Goal: Information Seeking & Learning: Learn about a topic

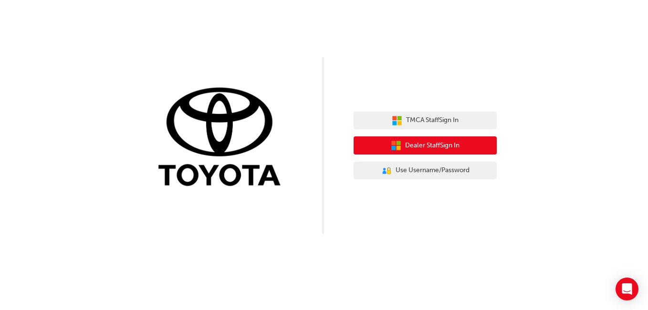
click at [419, 153] on button "Dealer Staff Sign In" at bounding box center [425, 146] width 143 height 18
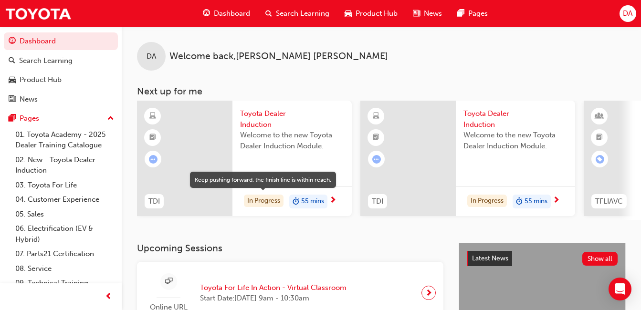
click at [265, 197] on div "In Progress" at bounding box center [264, 201] width 40 height 13
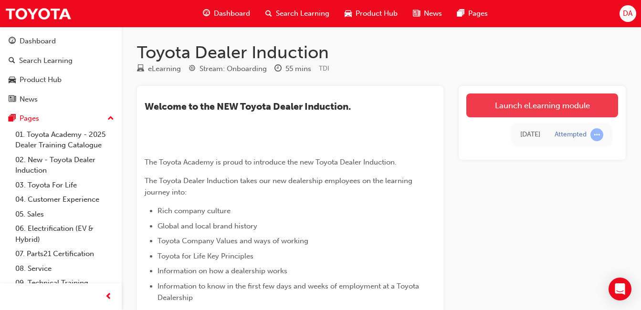
click at [538, 104] on link "Launch eLearning module" at bounding box center [542, 106] width 152 height 24
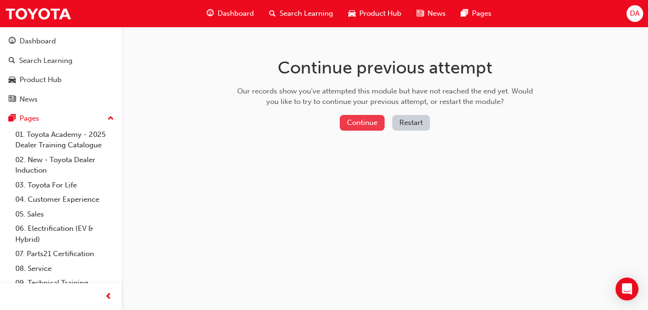
click at [351, 120] on button "Continue" at bounding box center [362, 123] width 45 height 16
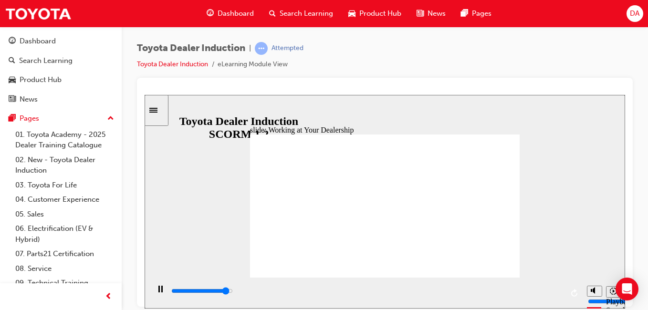
drag, startPoint x: 289, startPoint y: 274, endPoint x: 157, endPoint y: 287, distance: 132.3
click at [158, 287] on icon "Pause (Ctrl+Alt+P)" at bounding box center [160, 288] width 4 height 7
click at [157, 292] on icon "Play (Ctrl+Alt+P)" at bounding box center [160, 288] width 6 height 7
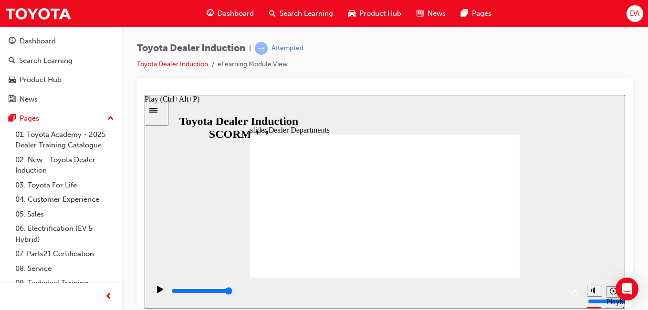
click at [157, 293] on icon "Play (Ctrl+Alt+P)" at bounding box center [160, 289] width 7 height 8
drag, startPoint x: 564, startPoint y: 294, endPoint x: 397, endPoint y: 290, distance: 167.1
click at [220, 307] on div "playback controls" at bounding box center [365, 292] width 433 height 31
drag, startPoint x: 561, startPoint y: 291, endPoint x: 140, endPoint y: 296, distance: 420.6
click at [145, 296] on html "slide: Dealer Departments Group 1 Straight Connector 20 2 Rectangle 12 Dealer P…" at bounding box center [385, 202] width 481 height 214
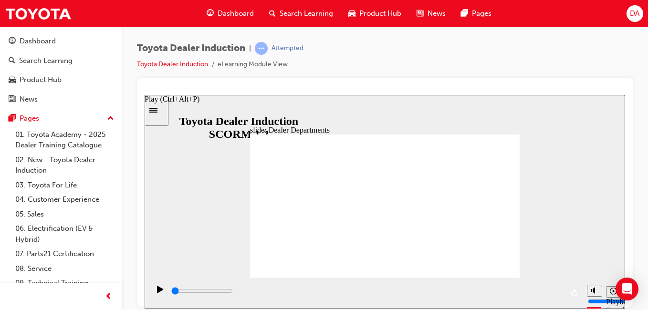
click at [157, 291] on icon "Play (Ctrl+Alt+P)" at bounding box center [160, 288] width 6 height 7
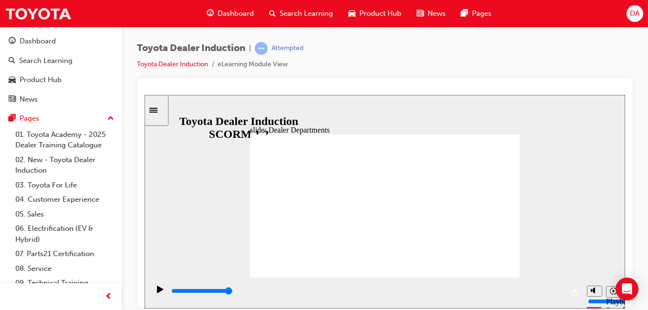
type input "11300"
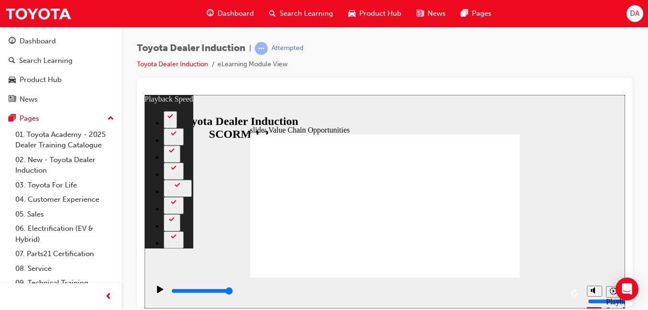
type input "64"
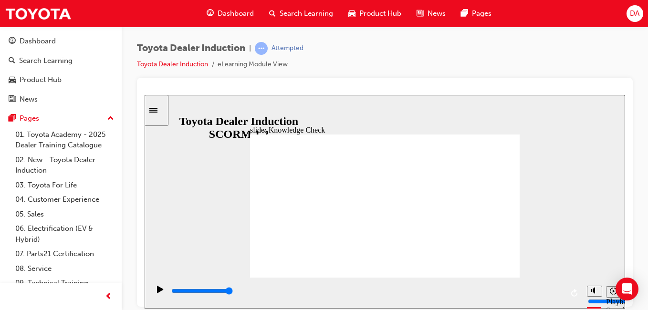
type input "5000"
radio input "true"
drag, startPoint x: 496, startPoint y: 131, endPoint x: 498, endPoint y: 150, distance: 19.2
type input "5000"
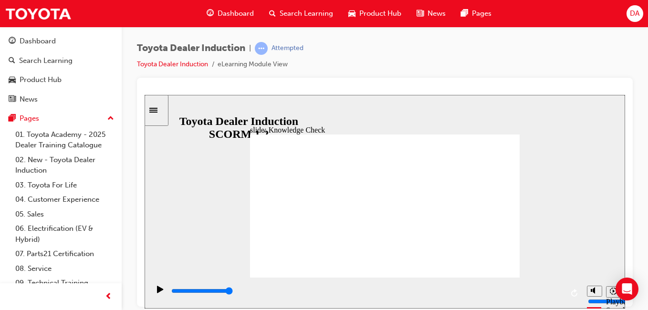
radio input "true"
type input "14300"
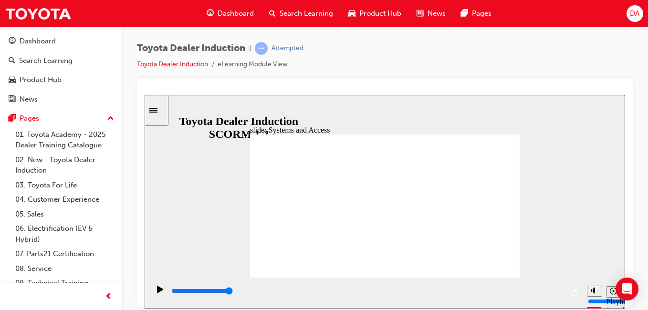
click at [635, 10] on span "DA" at bounding box center [635, 13] width 10 height 11
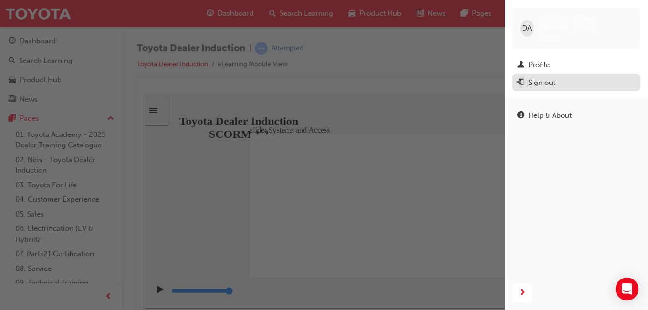
click at [558, 77] on div "Sign out" at bounding box center [576, 83] width 118 height 12
